Goal: Task Accomplishment & Management: Manage account settings

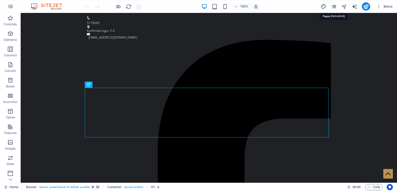
click at [334, 4] on icon "pages" at bounding box center [334, 7] width 6 height 6
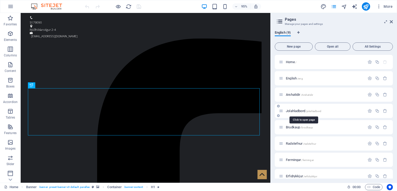
click at [298, 111] on span "Jolahladbord /jolahladbord" at bounding box center [303, 111] width 35 height 4
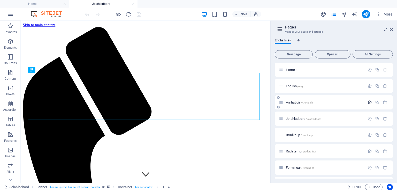
click at [369, 103] on icon "button" at bounding box center [369, 102] width 4 height 4
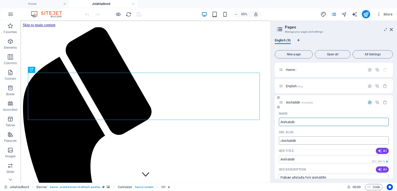
click at [283, 142] on input "/Arshatidir" at bounding box center [334, 140] width 110 height 8
click at [333, 123] on input "Arshatidir" at bounding box center [334, 122] width 110 height 8
click at [283, 140] on input "/arshatidir" at bounding box center [334, 140] width 110 height 8
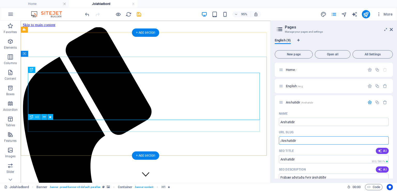
type input "/Arshatidir"
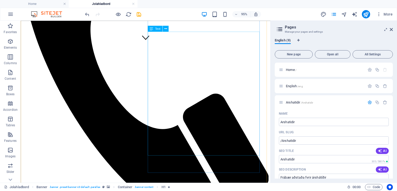
scroll to position [181, 0]
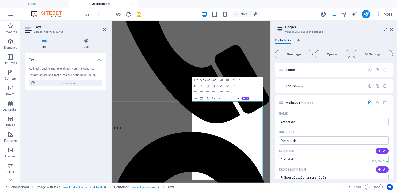
scroll to position [44, 0]
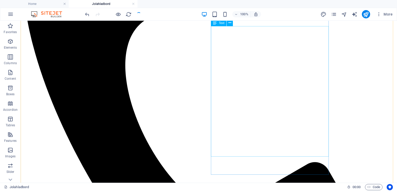
scroll to position [173, 0]
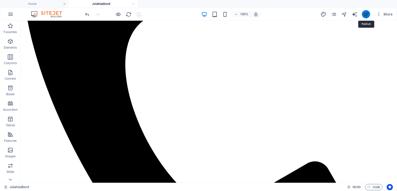
click at [366, 14] on icon "publish" at bounding box center [366, 14] width 6 height 6
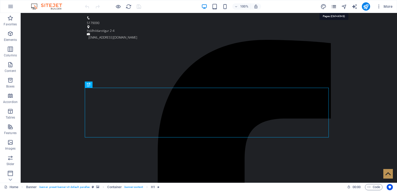
click at [333, 8] on icon "pages" at bounding box center [334, 7] width 6 height 6
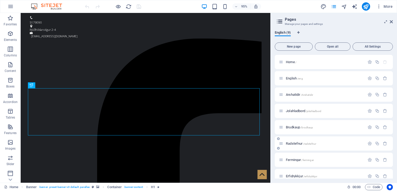
click at [292, 143] on span "Radstefnur /radstefnur" at bounding box center [301, 143] width 30 height 4
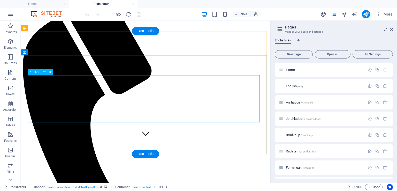
scroll to position [103, 0]
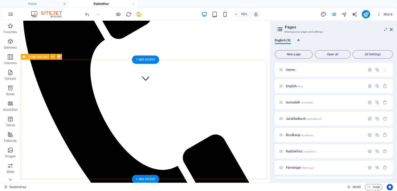
scroll to position [122, 0]
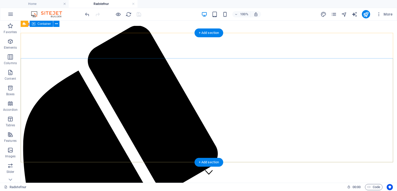
scroll to position [0, 0]
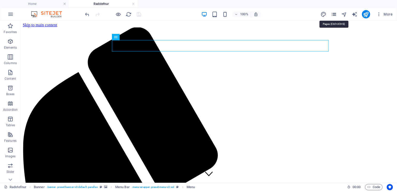
click at [333, 14] on icon "pages" at bounding box center [334, 14] width 6 height 6
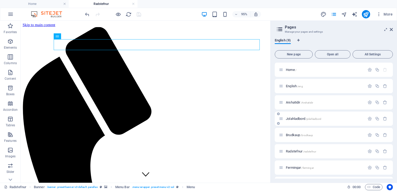
click at [304, 113] on div "Jolahladbord /jolahladbord" at bounding box center [334, 118] width 118 height 14
click at [306, 119] on span "Jolahladbord /jolahladbord" at bounding box center [303, 118] width 35 height 4
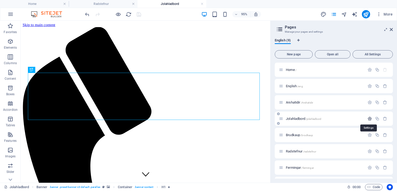
click at [369, 118] on icon "button" at bounding box center [369, 118] width 4 height 4
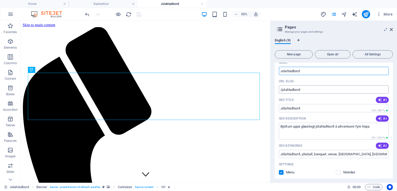
scroll to position [77, 0]
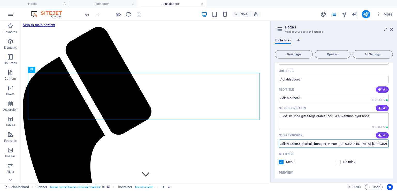
click at [375, 144] on input "Jólahlaðborð, jólaball, banquet, venue, iceland, reykjavik, hall" at bounding box center [334, 143] width 110 height 8
type input "Jólahlaðborð, jólaball, banquet, venue, iceland, reykjavik, hall, jólahlaðborð,…"
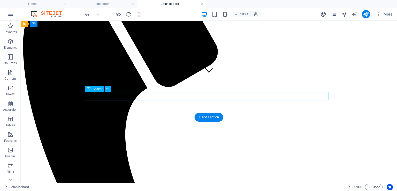
scroll to position [0, 0]
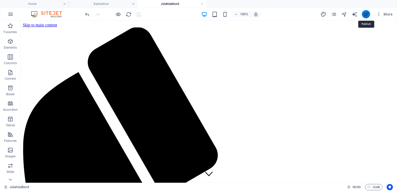
click at [364, 14] on icon "publish" at bounding box center [366, 14] width 6 height 6
